Goal: Find specific page/section: Find specific page/section

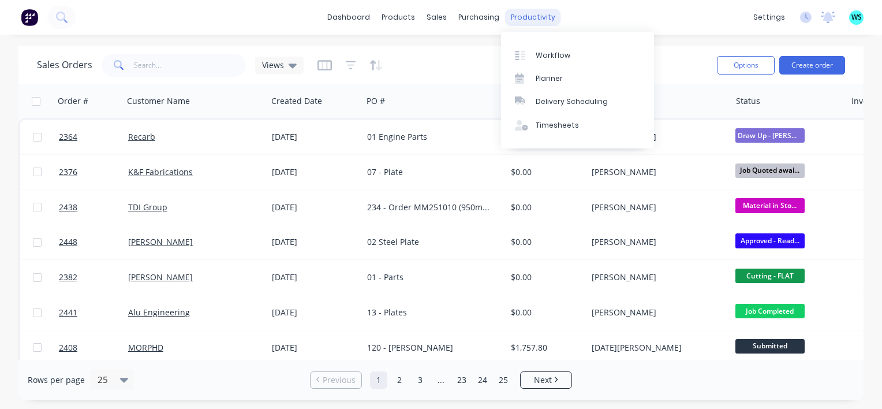
click at [536, 18] on div "productivity" at bounding box center [533, 17] width 56 height 17
click at [551, 53] on div "Workflow" at bounding box center [553, 55] width 35 height 10
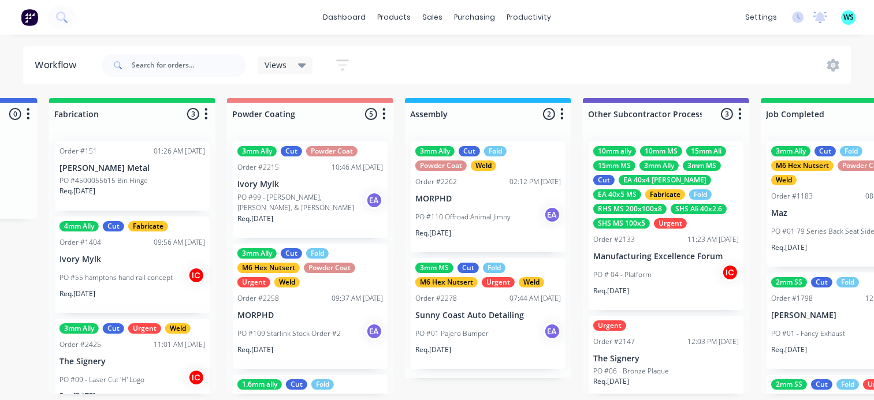
scroll to position [0, 3222]
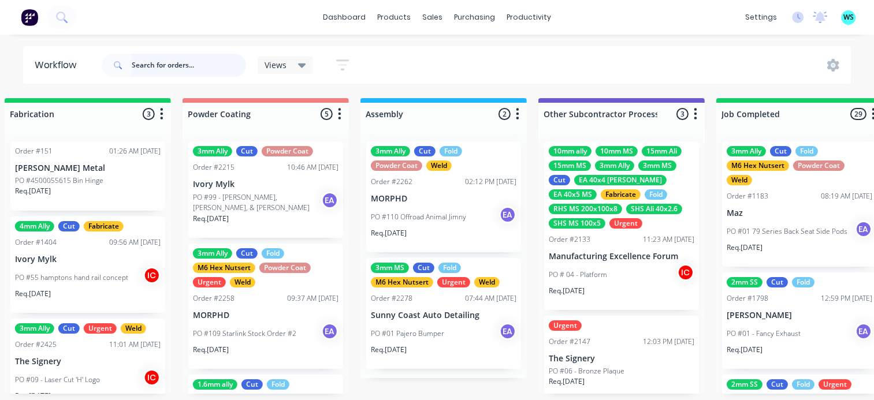
click at [177, 69] on input "text" at bounding box center [189, 65] width 114 height 23
type input "The sign"
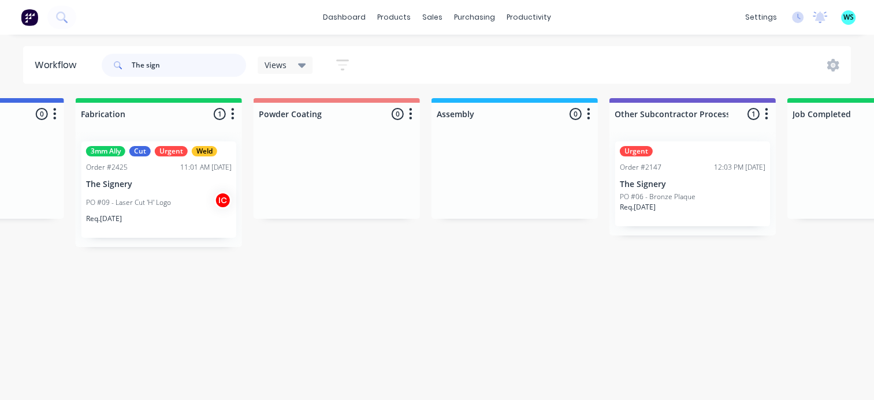
scroll to position [0, 3130]
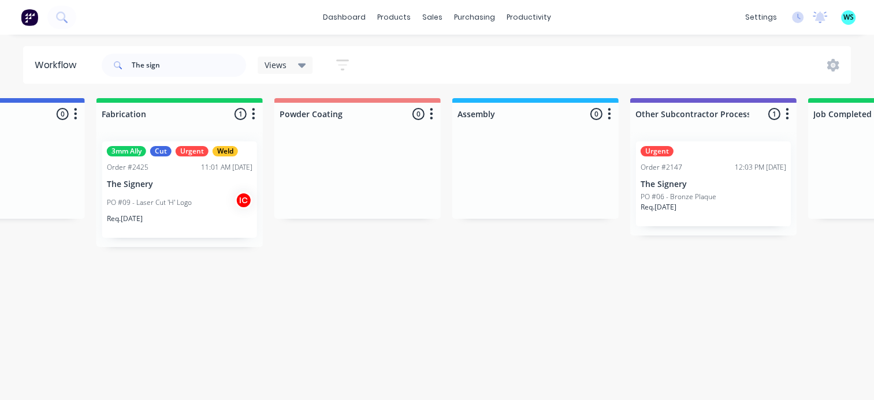
drag, startPoint x: 187, startPoint y: 179, endPoint x: 198, endPoint y: 210, distance: 33.1
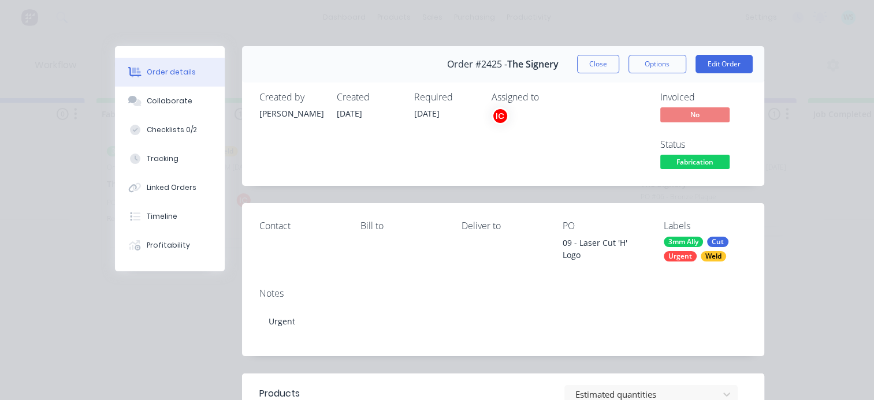
scroll to position [0, 0]
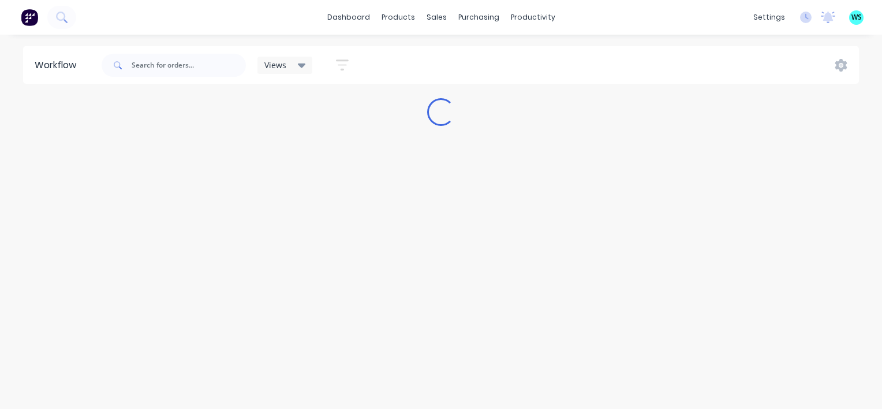
click at [526, 59] on div "Views Save new view None (Default) edit [PERSON_NAME] edit [PERSON_NAME] edit S…" at bounding box center [479, 65] width 761 height 35
click at [141, 65] on input "text" at bounding box center [189, 65] width 114 height 23
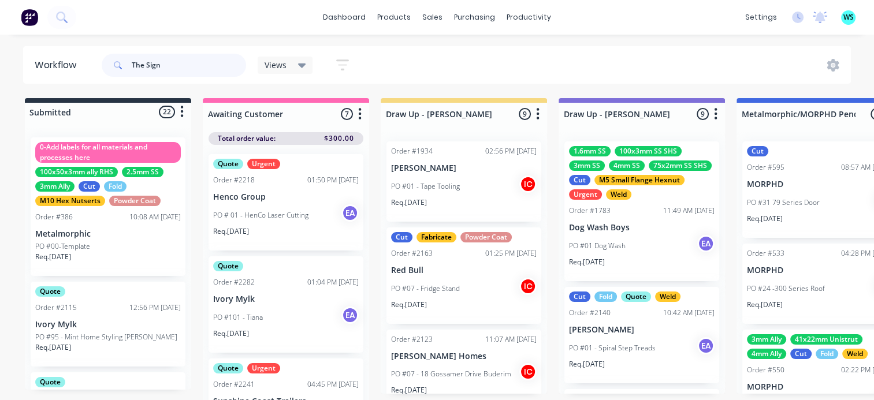
click at [171, 67] on input "The Sign" at bounding box center [189, 65] width 114 height 23
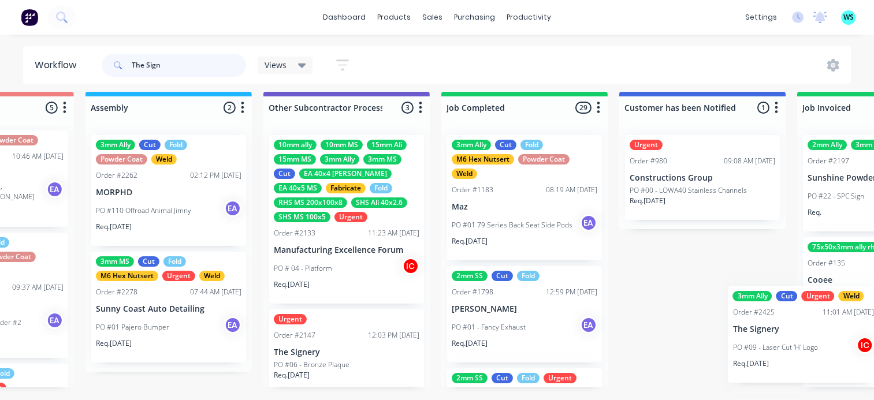
scroll to position [14, 3512]
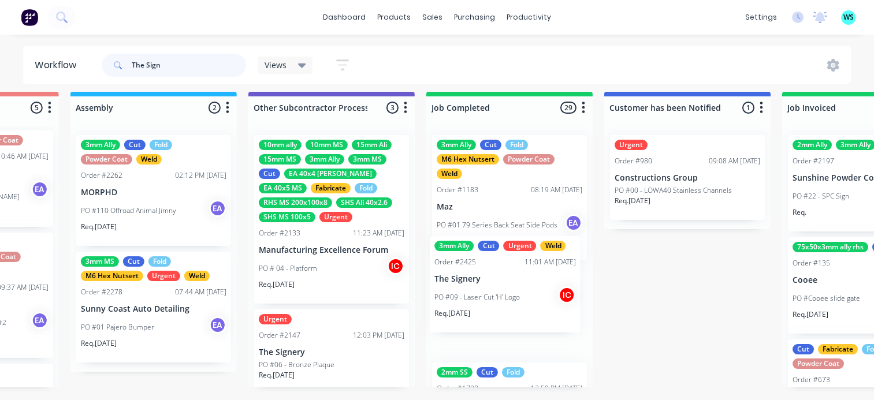
drag, startPoint x: 147, startPoint y: 323, endPoint x: 504, endPoint y: 278, distance: 359.8
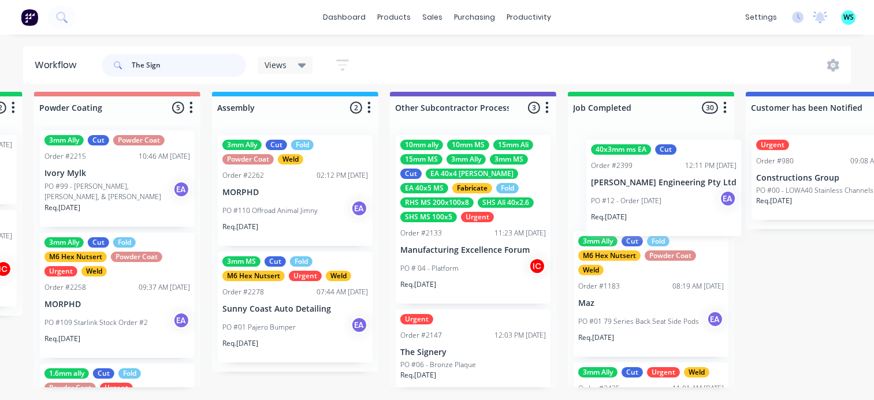
scroll to position [14, 3373]
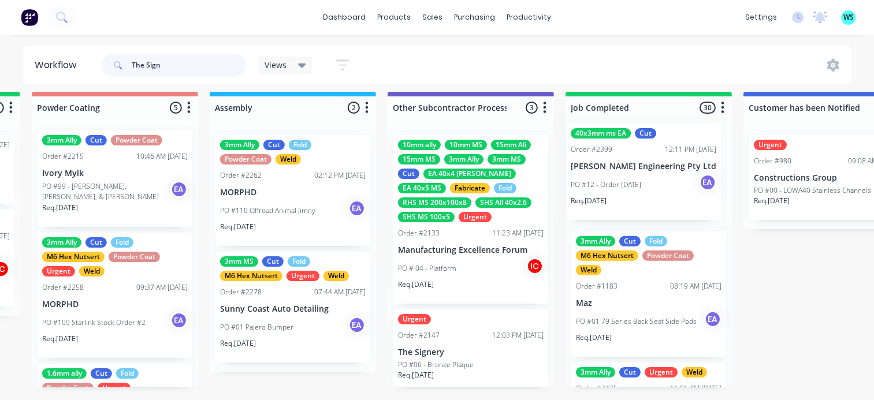
drag, startPoint x: 355, startPoint y: 203, endPoint x: 620, endPoint y: 198, distance: 265.1
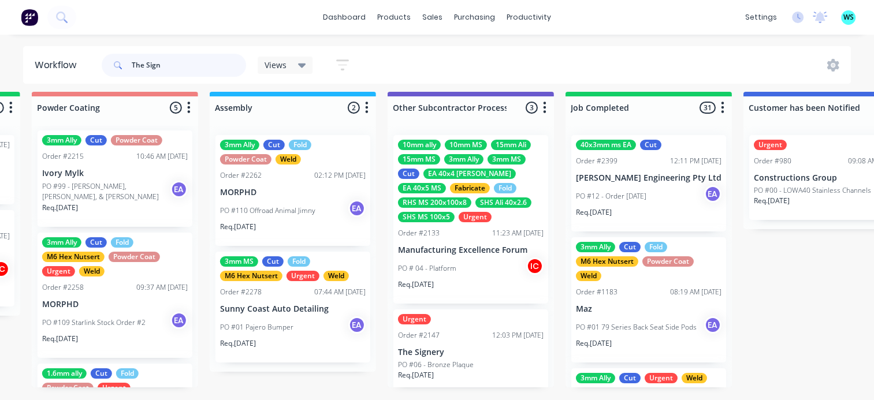
click at [182, 67] on input "The Sign" at bounding box center [189, 65] width 114 height 23
type input "T"
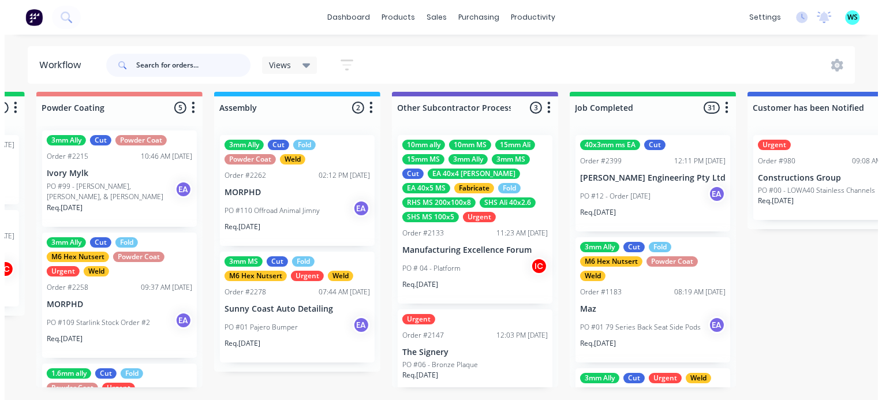
scroll to position [0, 0]
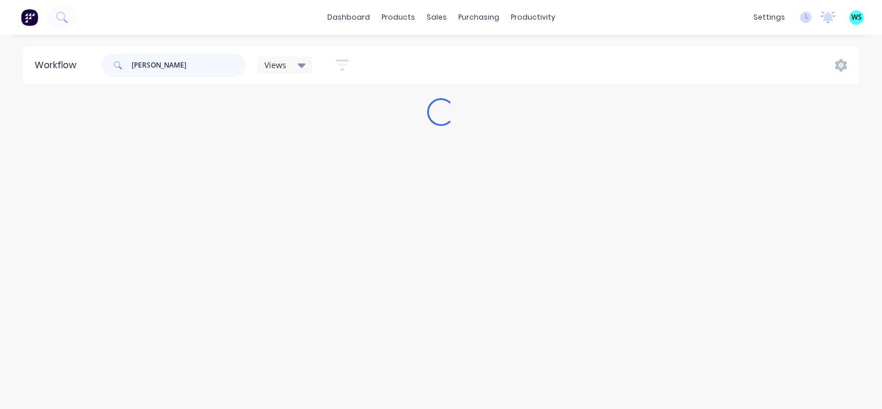
type input "[PERSON_NAME]"
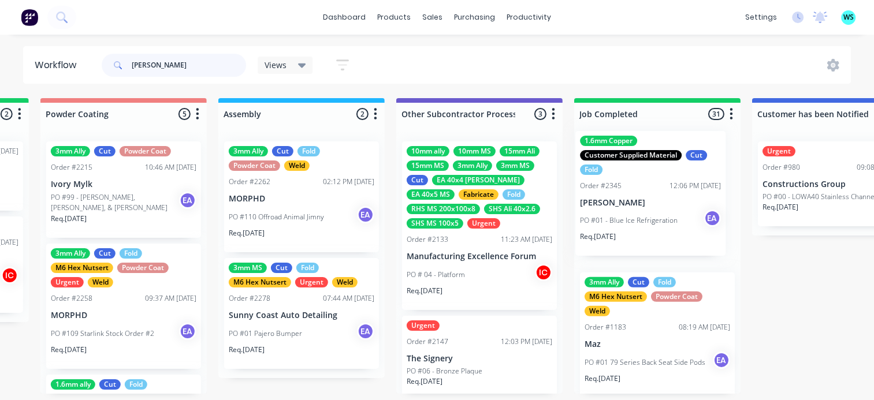
scroll to position [0, 3365]
drag, startPoint x: 264, startPoint y: 202, endPoint x: 707, endPoint y: 198, distance: 442.4
